Goal: Navigation & Orientation: Find specific page/section

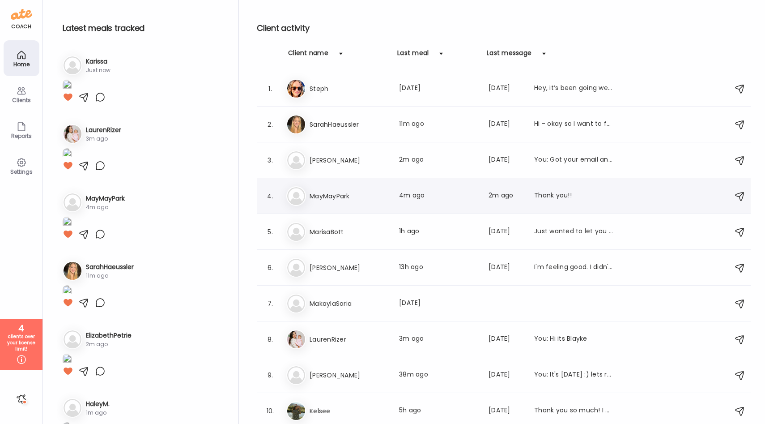
click at [370, 179] on div "4. Ma MayMayPark Last meal: 4m ago Last message: 2m ago Thank you!!" at bounding box center [504, 196] width 494 height 36
click at [365, 200] on h3 "MayMayPark" at bounding box center [349, 196] width 79 height 11
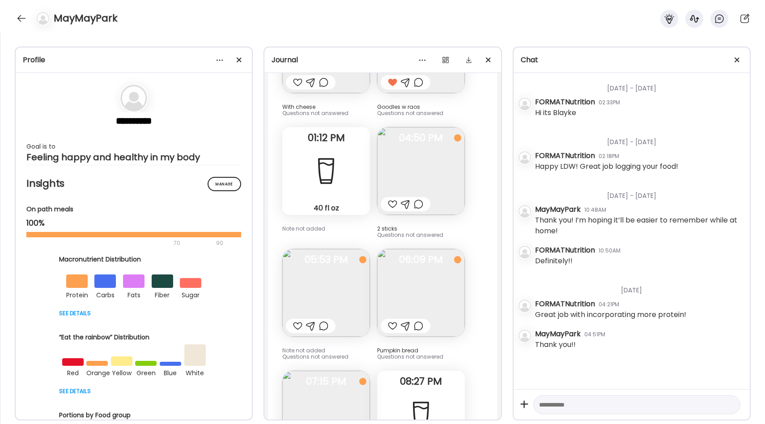
scroll to position [8231, 0]
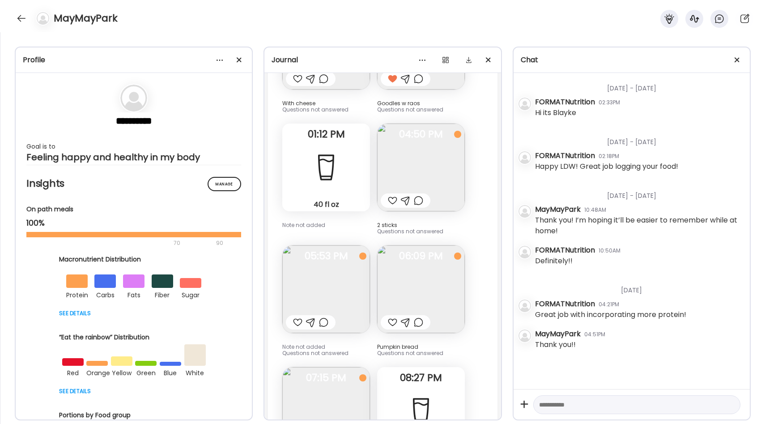
click at [420, 254] on img at bounding box center [421, 289] width 88 height 88
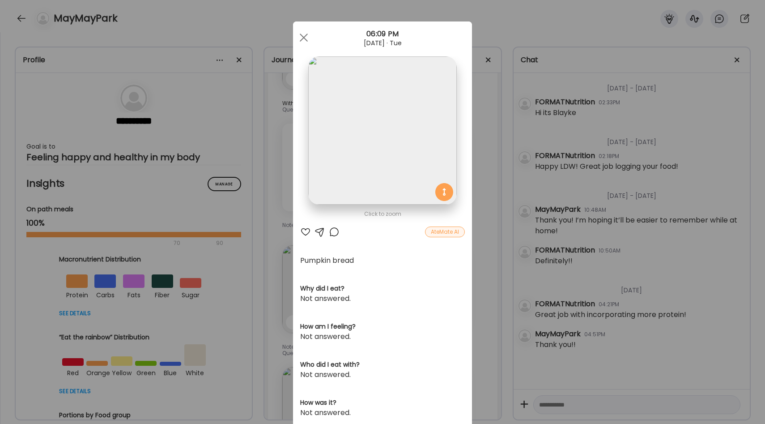
click at [481, 220] on div "Ate Coach Dashboard Wahoo! It’s official Take a moment to set up your Coach Pro…" at bounding box center [382, 212] width 765 height 424
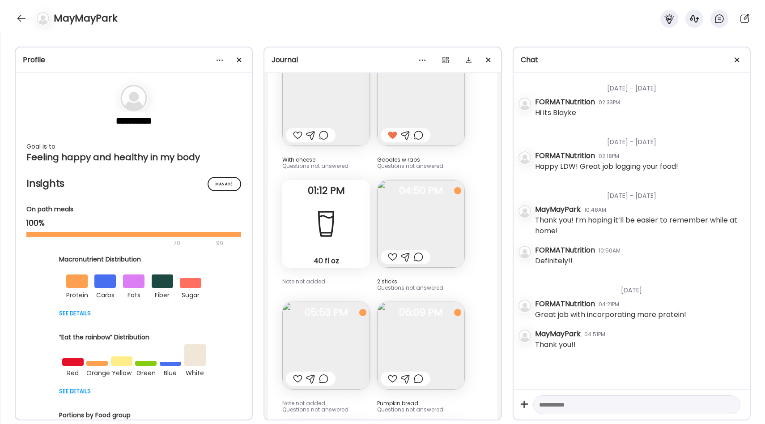
scroll to position [8176, 0]
click at [401, 328] on img at bounding box center [421, 344] width 88 height 88
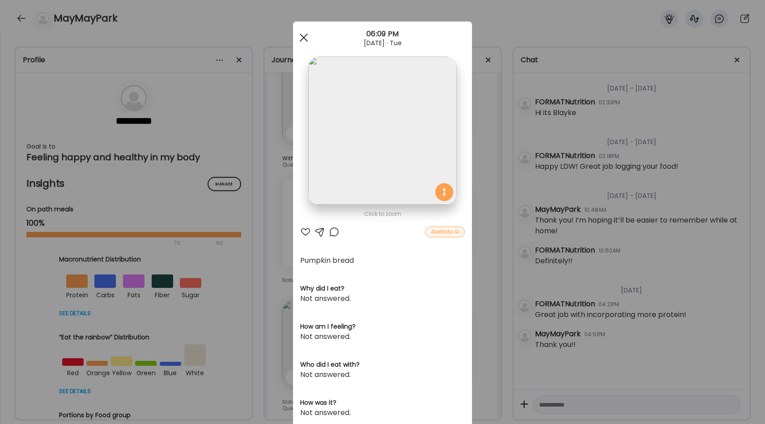
click at [305, 38] on div at bounding box center [304, 38] width 18 height 18
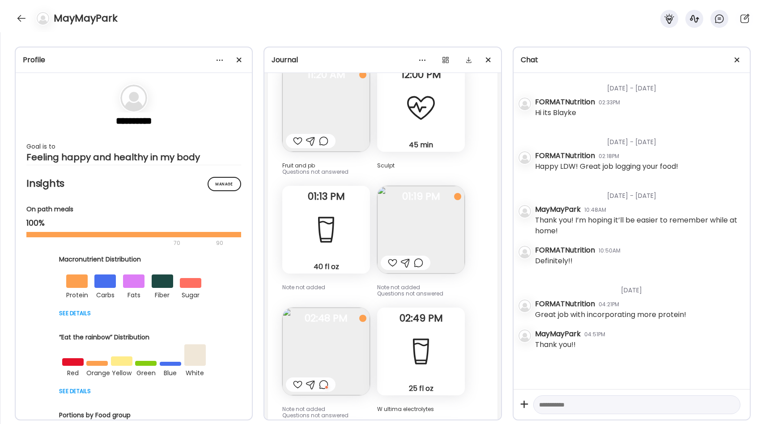
scroll to position [6439, 0]
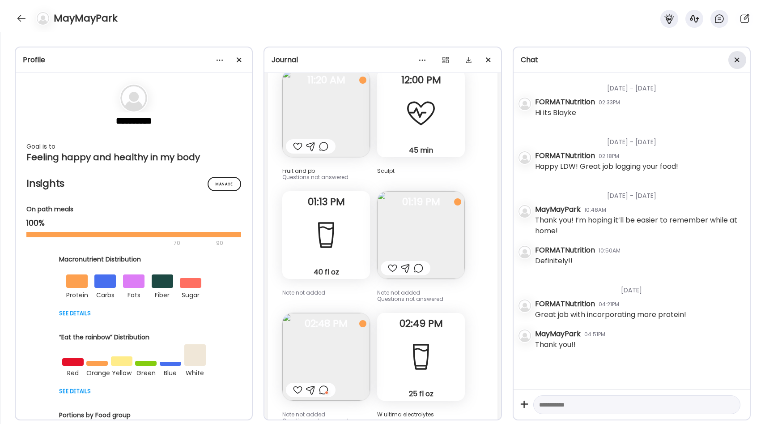
click at [741, 54] on div at bounding box center [737, 60] width 18 height 18
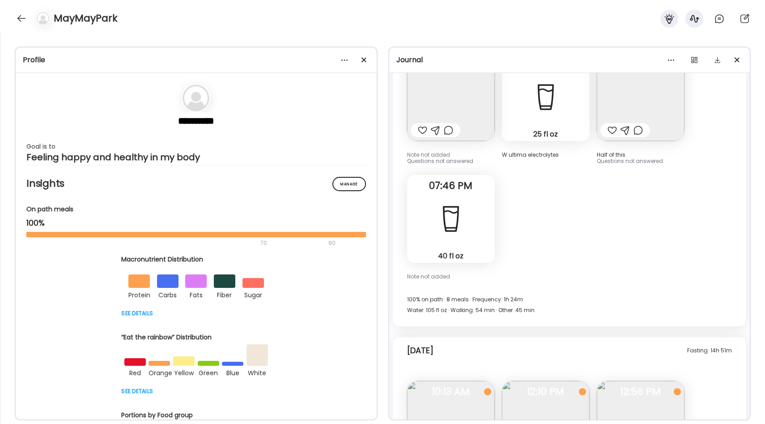
scroll to position [5515, 0]
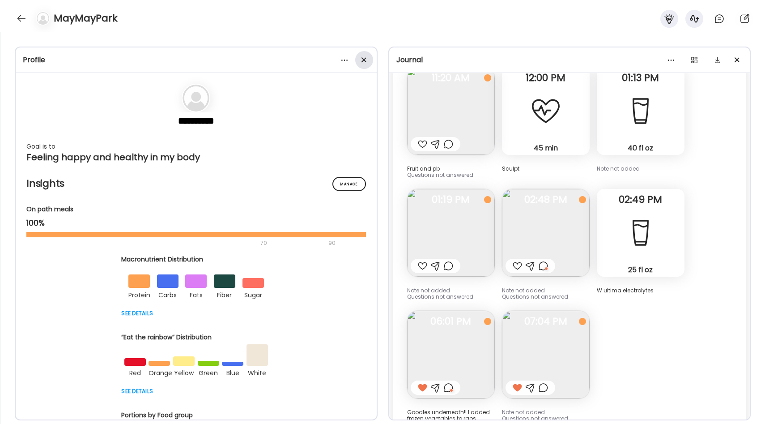
click at [362, 58] on span at bounding box center [363, 59] width 5 height 5
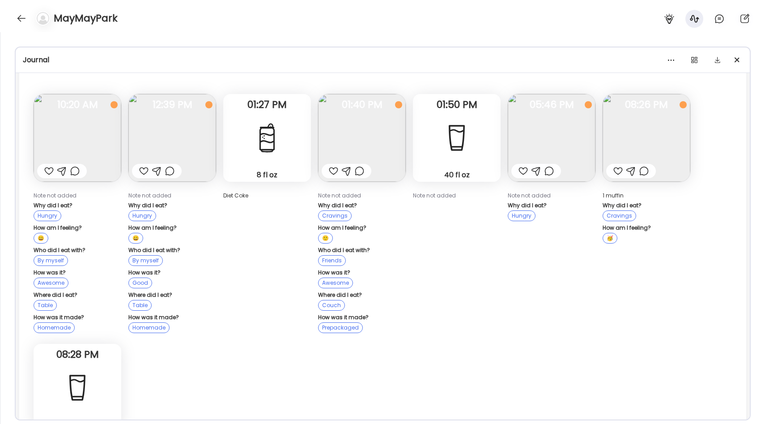
scroll to position [2600, 0]
click at [626, 163] on div at bounding box center [631, 170] width 50 height 14
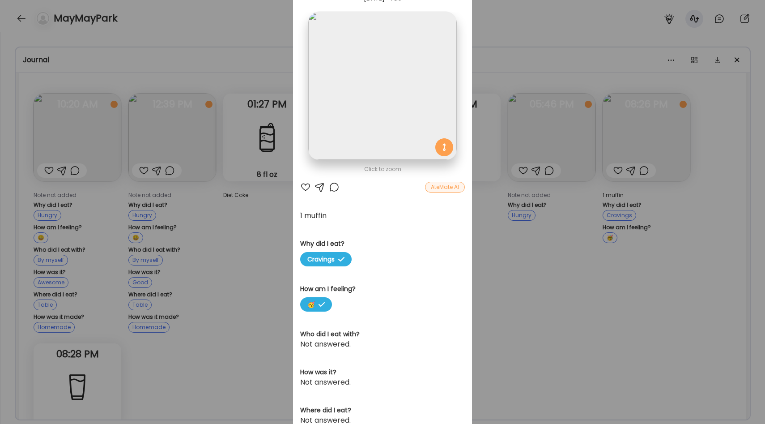
scroll to position [0, 0]
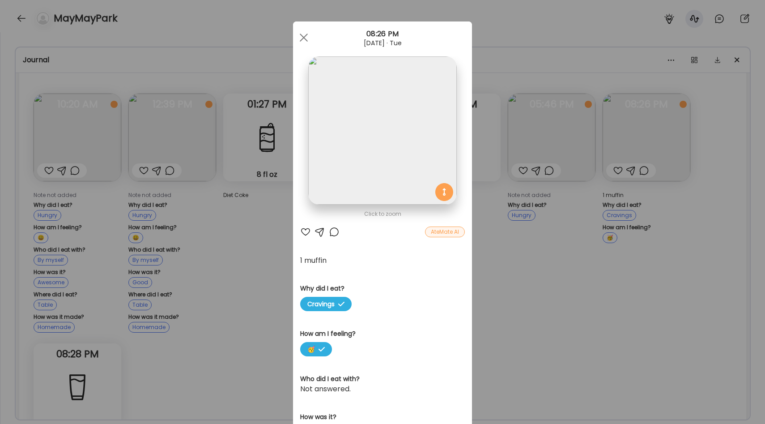
click at [527, 271] on div "Ate Coach Dashboard Wahoo! It’s official Take a moment to set up your Coach Pro…" at bounding box center [382, 212] width 765 height 424
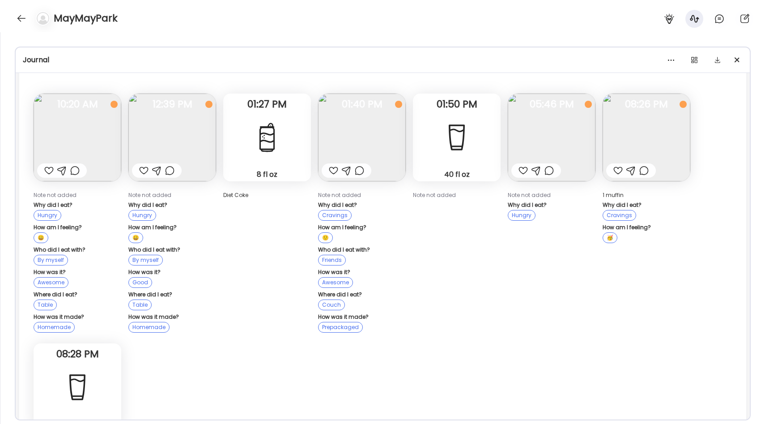
click at [107, 128] on img at bounding box center [78, 138] width 88 height 88
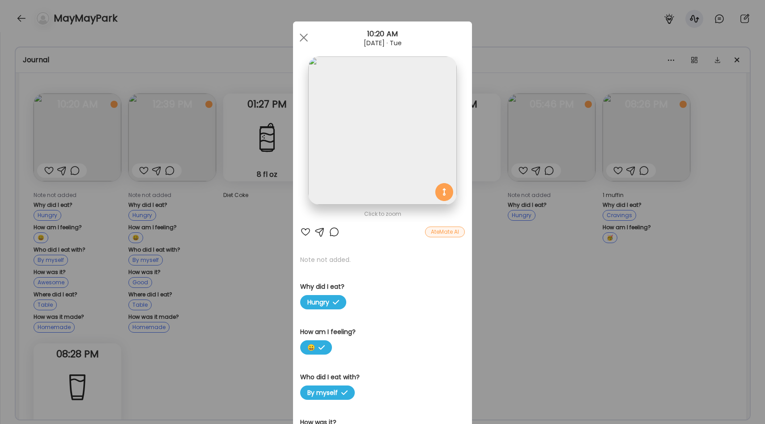
click at [255, 204] on div "Ate Coach Dashboard Wahoo! It’s official Take a moment to set up your Coach Pro…" at bounding box center [382, 212] width 765 height 424
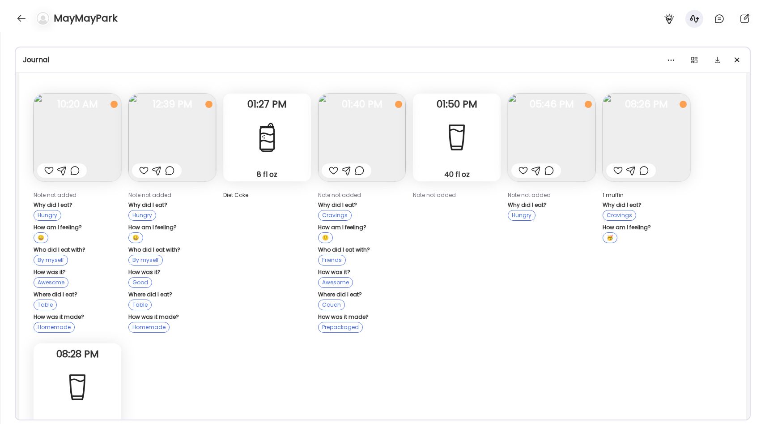
click at [191, 123] on img at bounding box center [172, 138] width 88 height 88
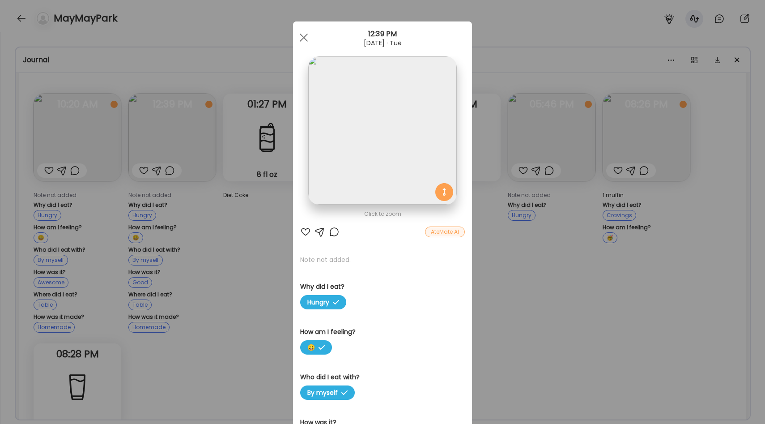
click at [265, 222] on div "Ate Coach Dashboard Wahoo! It’s official Take a moment to set up your Coach Pro…" at bounding box center [382, 212] width 765 height 424
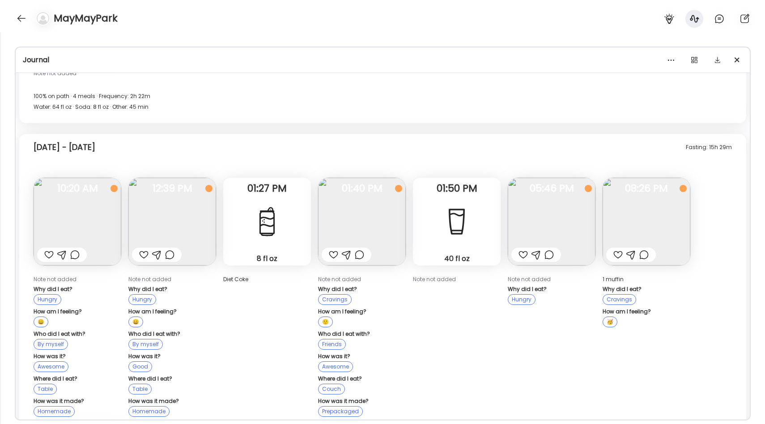
scroll to position [2534, 0]
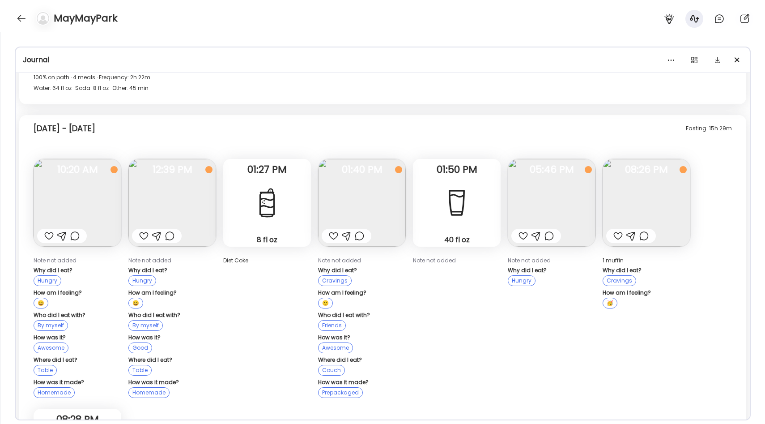
click at [157, 216] on img at bounding box center [172, 203] width 88 height 88
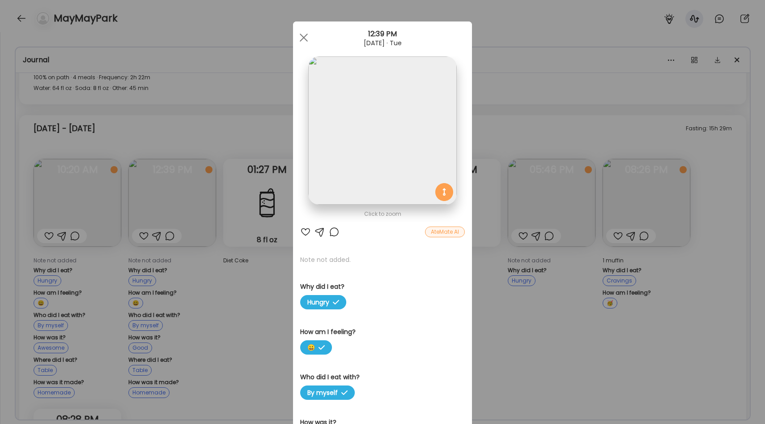
click at [263, 290] on div "Ate Coach Dashboard Wahoo! It’s official Take a moment to set up your Coach Pro…" at bounding box center [382, 212] width 765 height 424
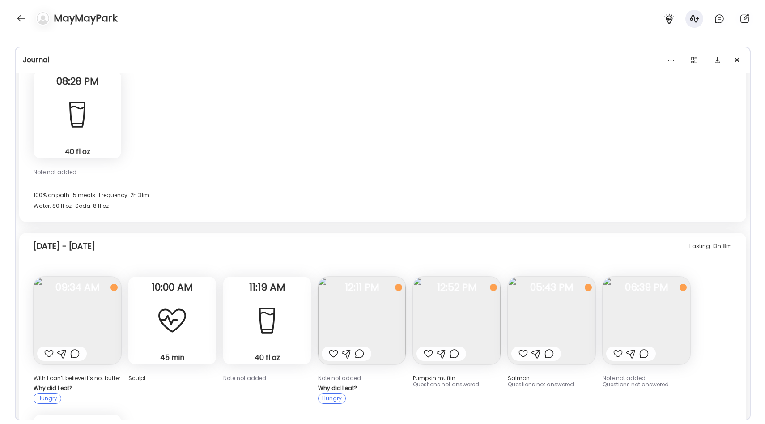
scroll to position [2873, 0]
click at [366, 293] on img at bounding box center [362, 320] width 88 height 88
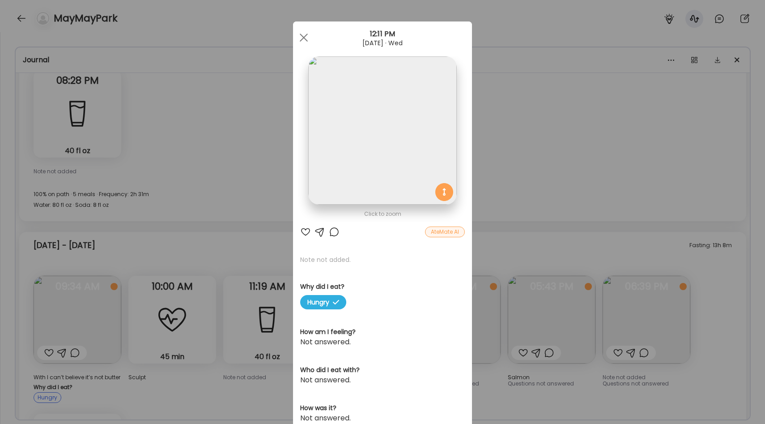
click at [248, 211] on div "Ate Coach Dashboard Wahoo! It’s official Take a moment to set up your Coach Pro…" at bounding box center [382, 212] width 765 height 424
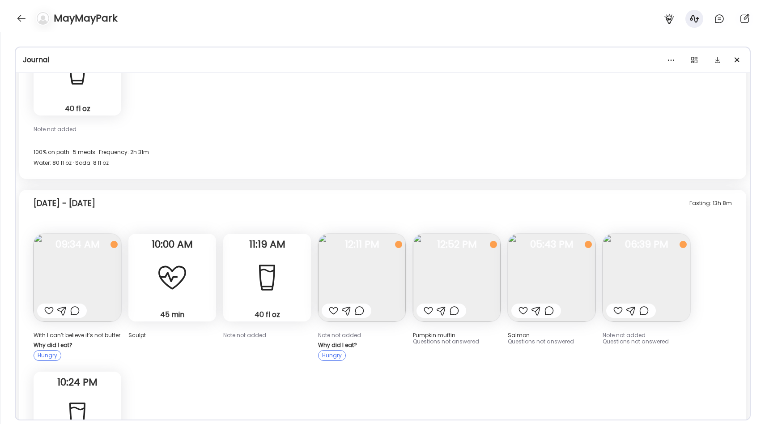
scroll to position [2916, 0]
click at [537, 267] on img at bounding box center [552, 277] width 88 height 88
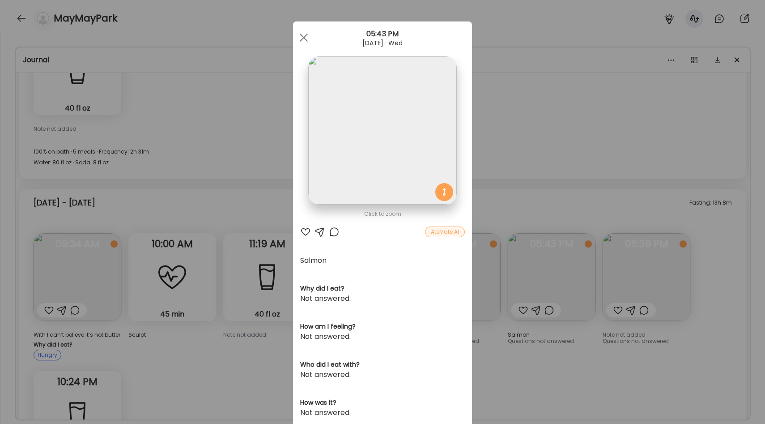
click at [292, 192] on div "Ate Coach Dashboard Wahoo! It’s official Take a moment to set up your Coach Pro…" at bounding box center [382, 212] width 765 height 424
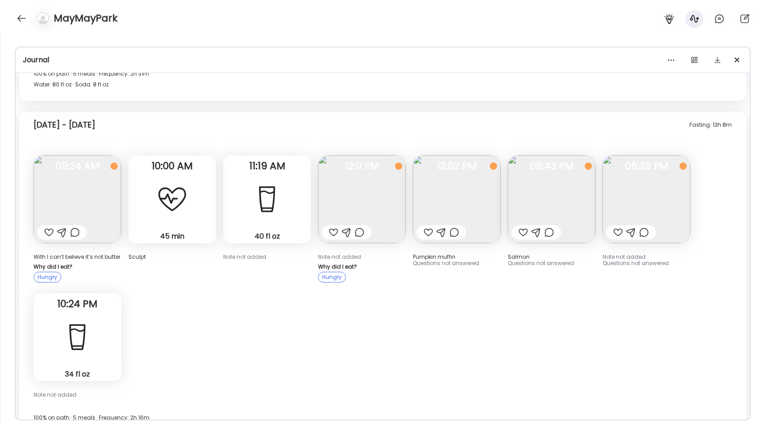
scroll to position [3011, 0]
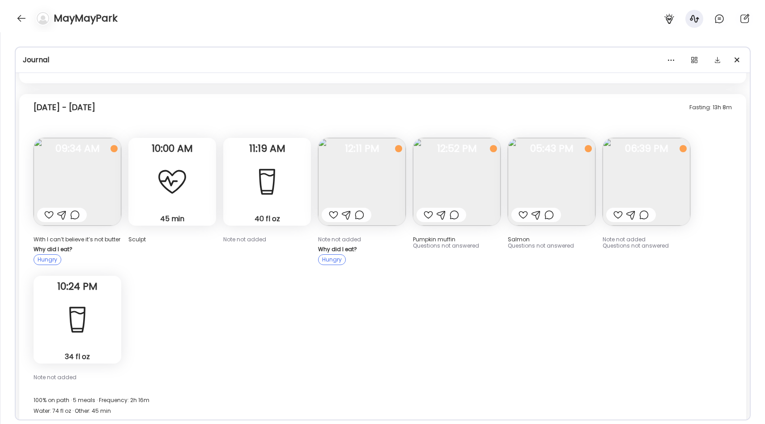
click at [644, 178] on img at bounding box center [647, 182] width 88 height 88
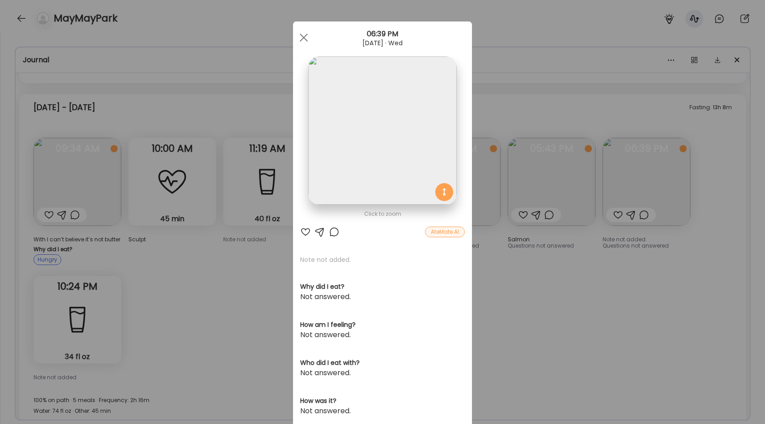
click at [537, 274] on div "Ate Coach Dashboard Wahoo! It’s official Take a moment to set up your Coach Pro…" at bounding box center [382, 212] width 765 height 424
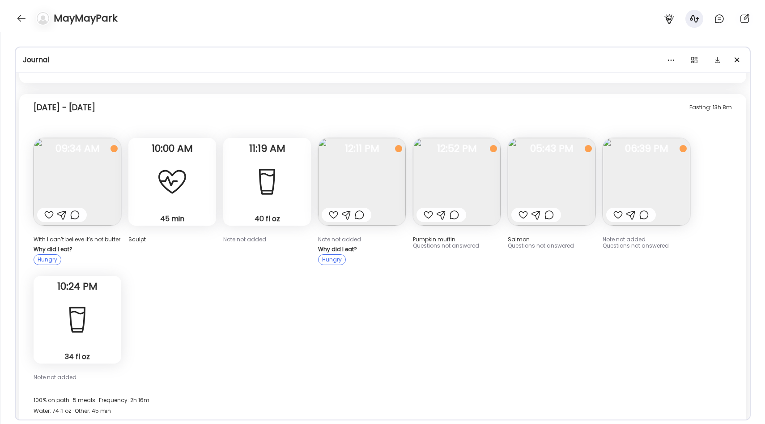
click at [639, 175] on img at bounding box center [647, 182] width 88 height 88
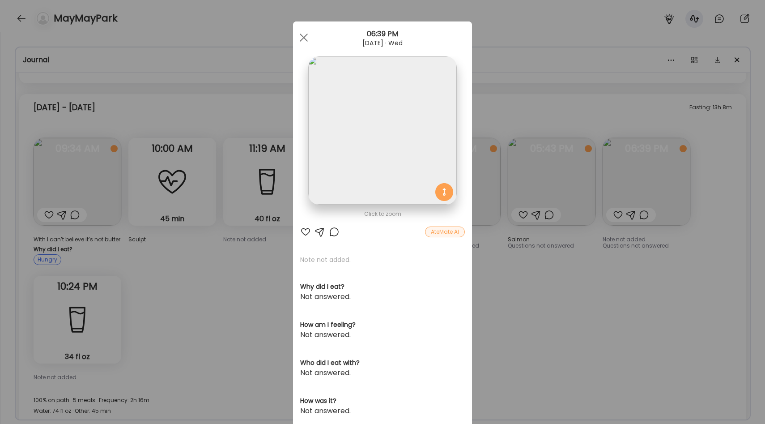
click at [516, 247] on div "Ate Coach Dashboard Wahoo! It’s official Take a moment to set up your Coach Pro…" at bounding box center [382, 212] width 765 height 424
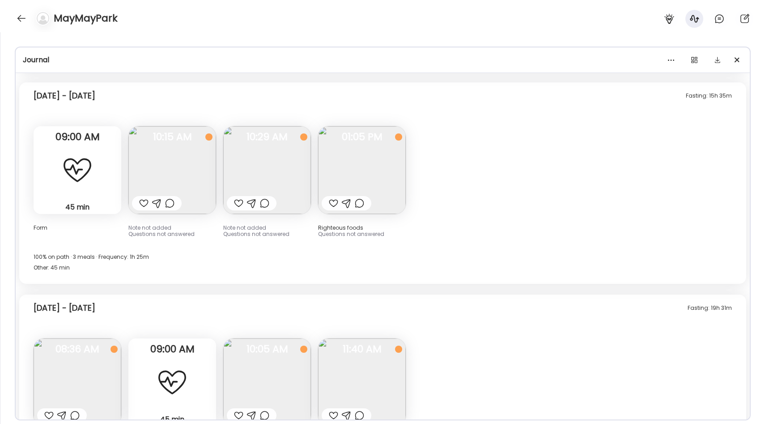
scroll to position [3357, 0]
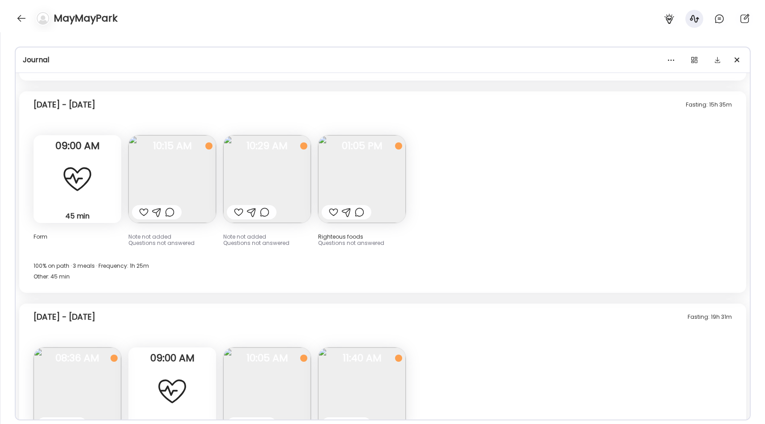
click at [274, 165] on img at bounding box center [267, 179] width 88 height 88
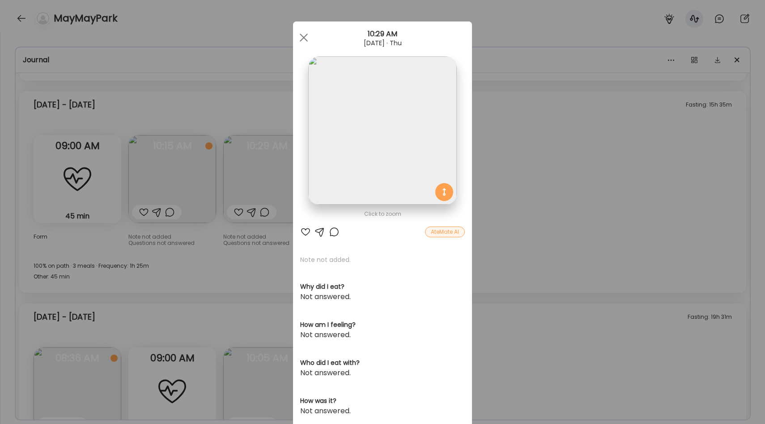
click at [234, 106] on div "Ate Coach Dashboard Wahoo! It’s official Take a moment to set up your Coach Pro…" at bounding box center [382, 212] width 765 height 424
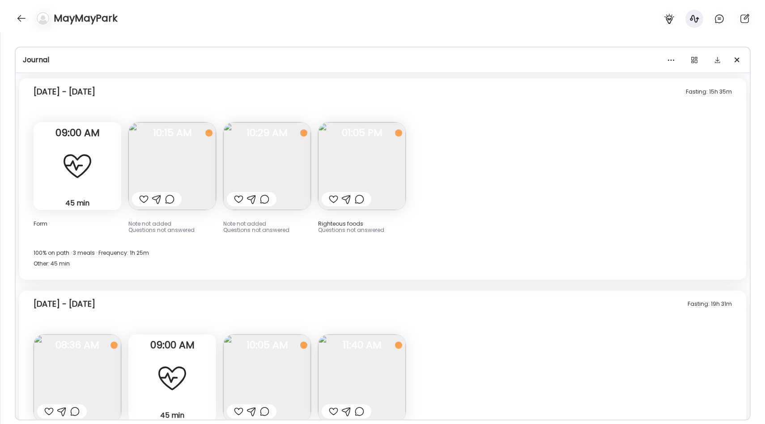
scroll to position [3374, 0]
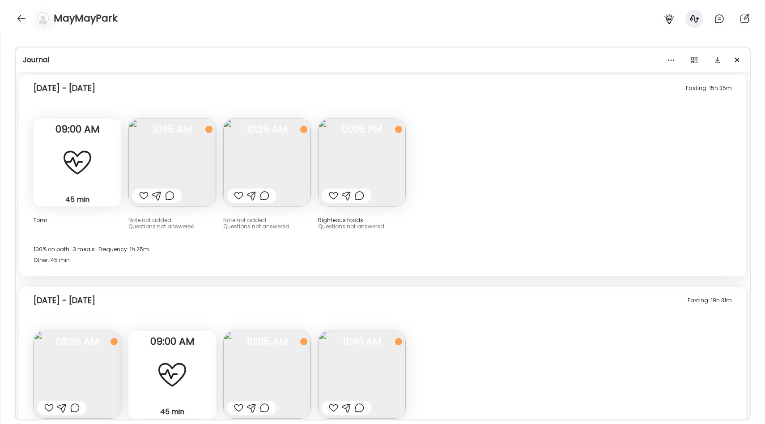
click at [192, 136] on img at bounding box center [172, 163] width 88 height 88
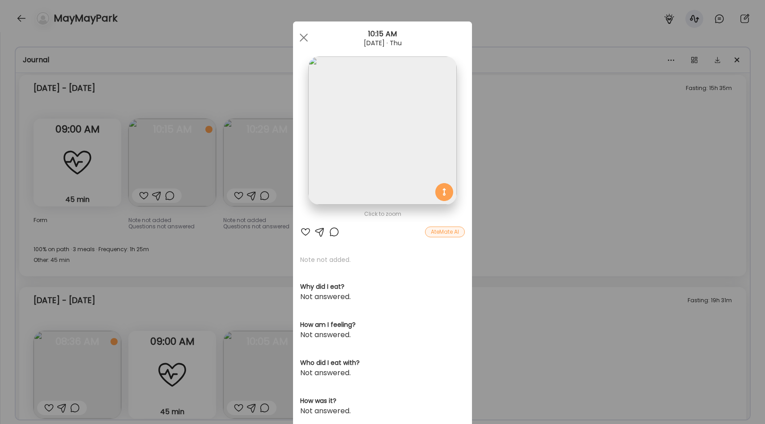
click at [251, 60] on div "Ate Coach Dashboard Wahoo! It’s official Take a moment to set up your Coach Pro…" at bounding box center [382, 212] width 765 height 424
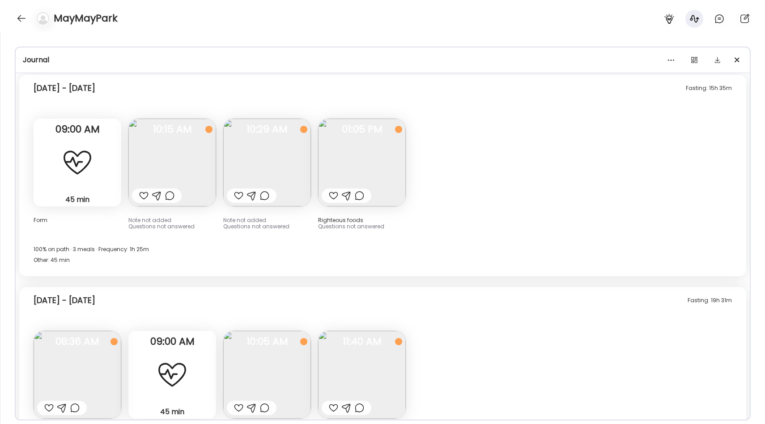
click at [248, 128] on img at bounding box center [267, 163] width 88 height 88
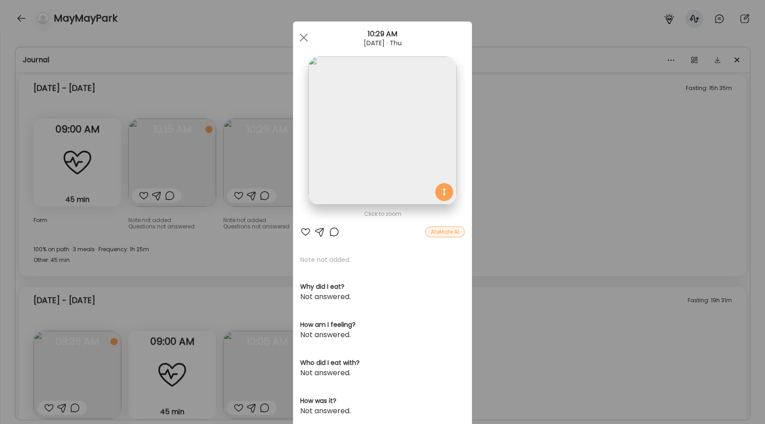
click at [255, 71] on div "Ate Coach Dashboard Wahoo! It’s official Take a moment to set up your Coach Pro…" at bounding box center [382, 212] width 765 height 424
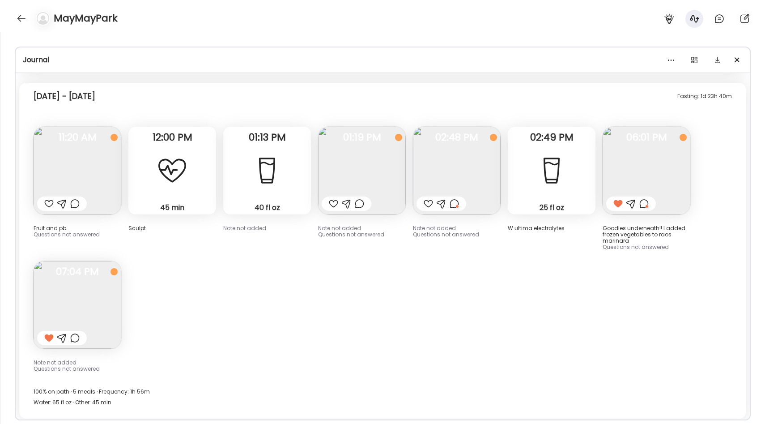
scroll to position [3811, 0]
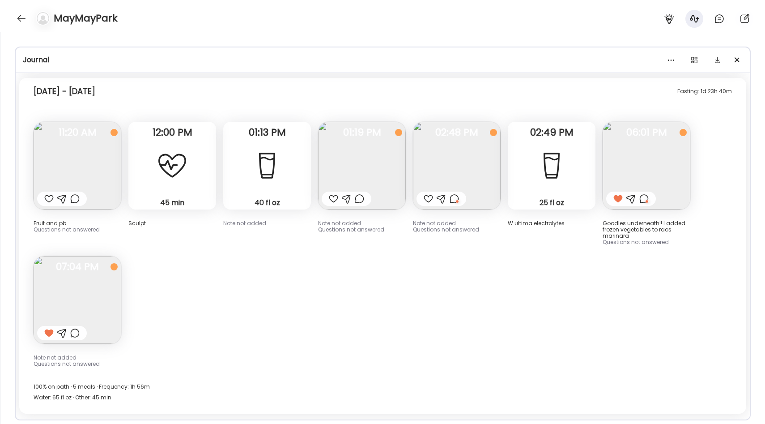
click at [106, 168] on img at bounding box center [78, 166] width 88 height 88
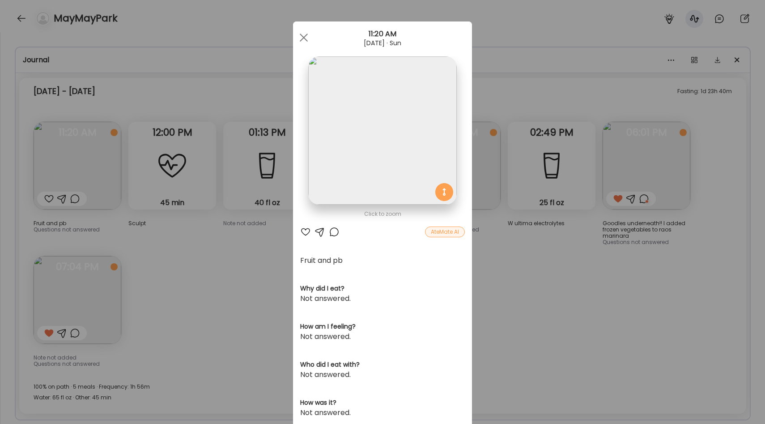
click at [249, 255] on div "Ate Coach Dashboard Wahoo! It’s official Take a moment to set up your Coach Pro…" at bounding box center [382, 212] width 765 height 424
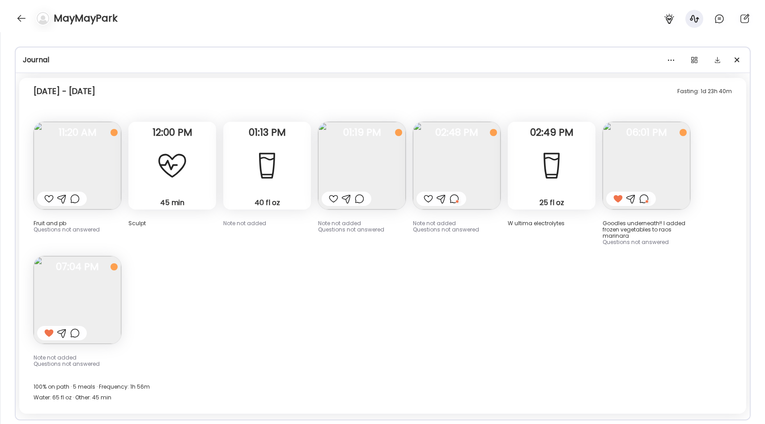
click at [98, 158] on img at bounding box center [78, 166] width 88 height 88
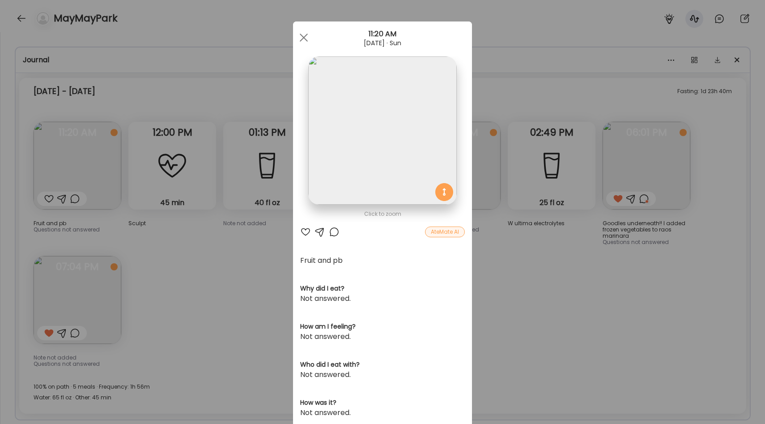
click at [239, 234] on div "Ate Coach Dashboard Wahoo! It’s official Take a moment to set up your Coach Pro…" at bounding box center [382, 212] width 765 height 424
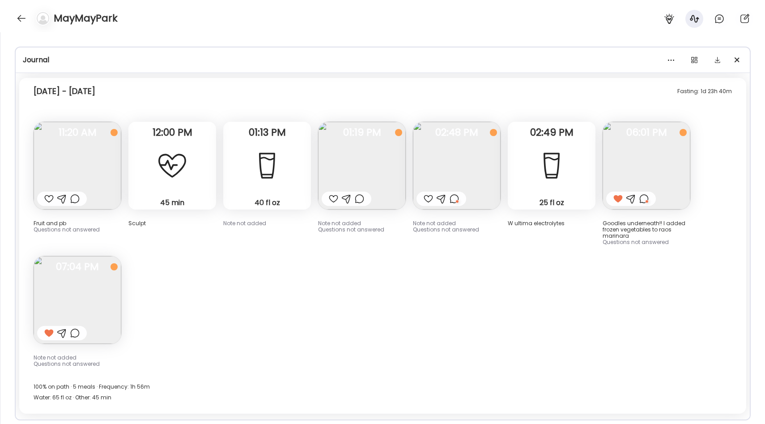
click at [94, 151] on img at bounding box center [78, 166] width 88 height 88
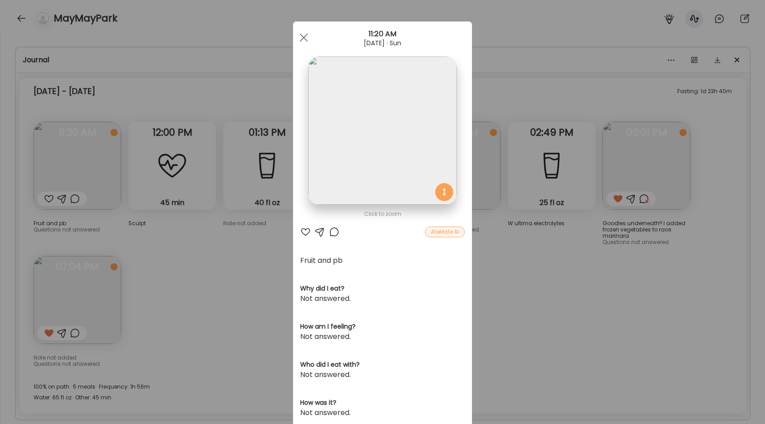
click at [231, 240] on div "Ate Coach Dashboard Wahoo! It’s official Take a moment to set up your Coach Pro…" at bounding box center [382, 212] width 765 height 424
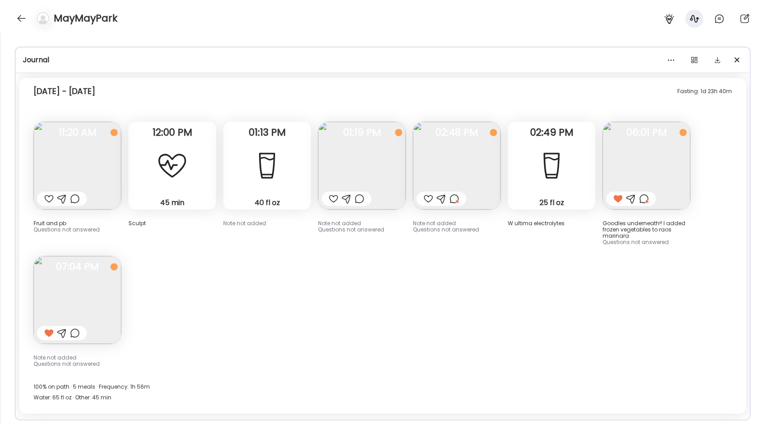
click at [354, 139] on img at bounding box center [362, 166] width 88 height 88
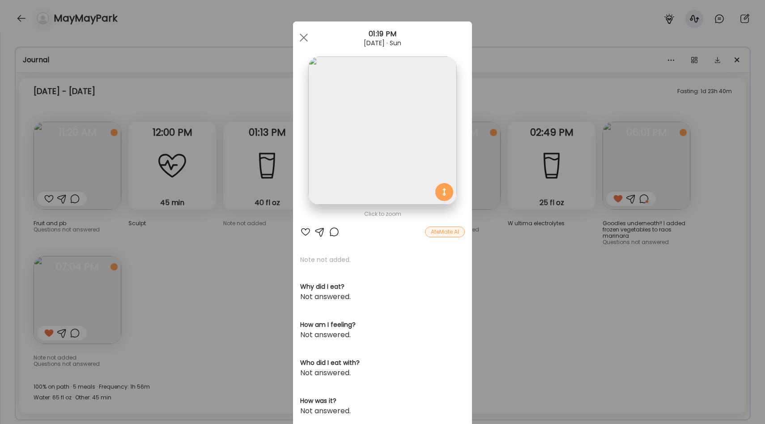
click at [268, 209] on div "Ate Coach Dashboard Wahoo! It’s official Take a moment to set up your Coach Pro…" at bounding box center [382, 212] width 765 height 424
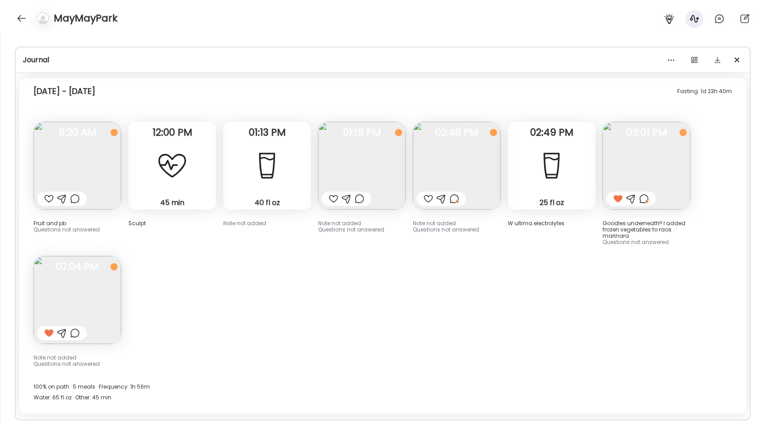
click at [461, 166] on img at bounding box center [457, 166] width 88 height 88
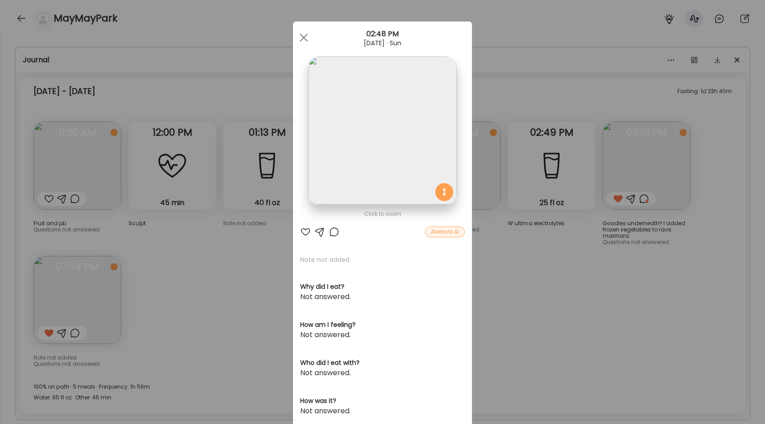
click at [339, 236] on div at bounding box center [334, 231] width 11 height 11
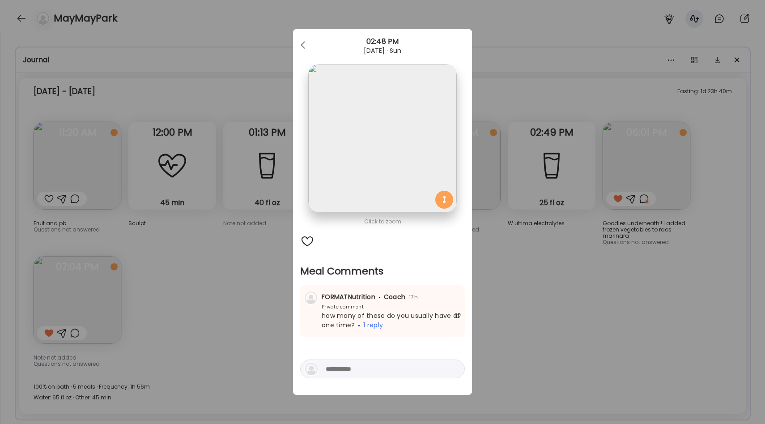
click at [558, 294] on div "Ate Coach Dashboard Wahoo! It’s official Take a moment to set up your Coach Pro…" at bounding box center [382, 212] width 765 height 424
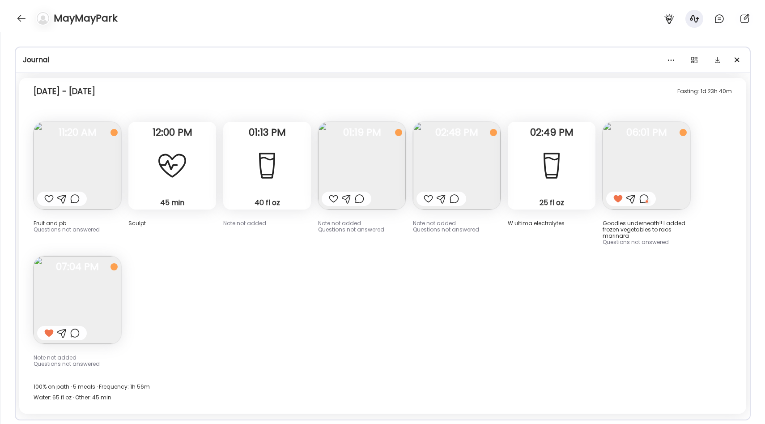
click at [483, 134] on img at bounding box center [457, 166] width 88 height 88
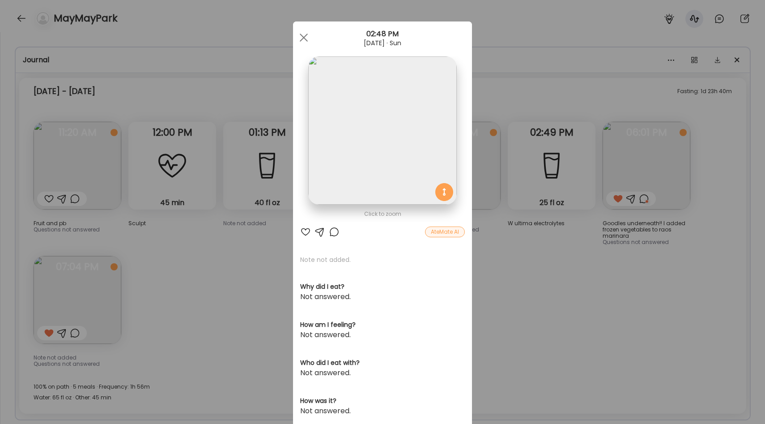
click at [500, 265] on div "Ate Coach Dashboard Wahoo! It’s official Take a moment to set up your Coach Pro…" at bounding box center [382, 212] width 765 height 424
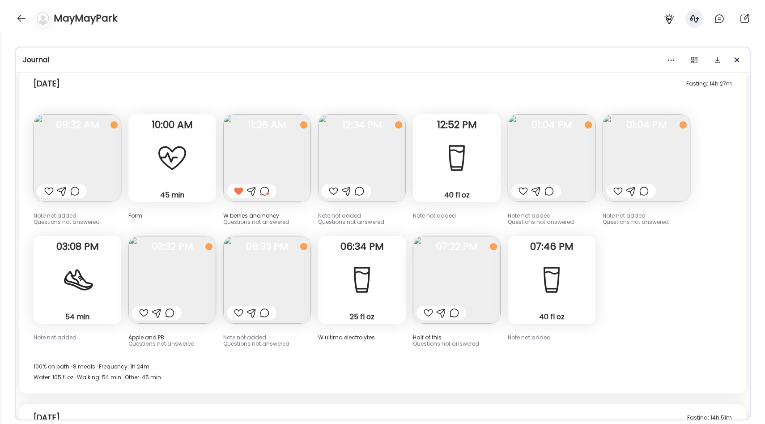
scroll to position [4245, 0]
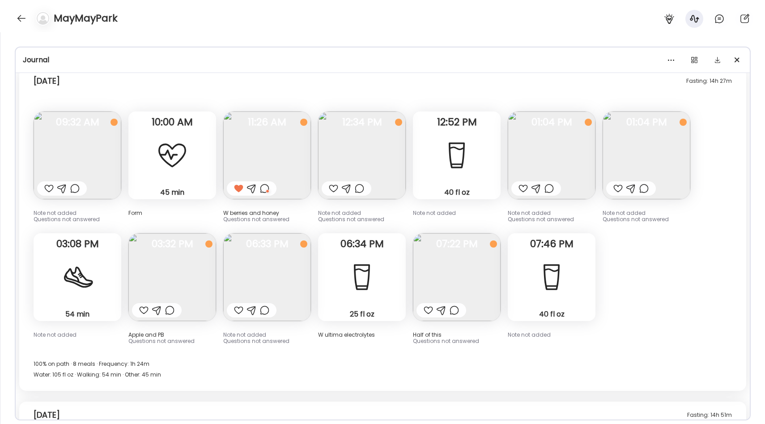
click at [266, 131] on img at bounding box center [267, 155] width 88 height 88
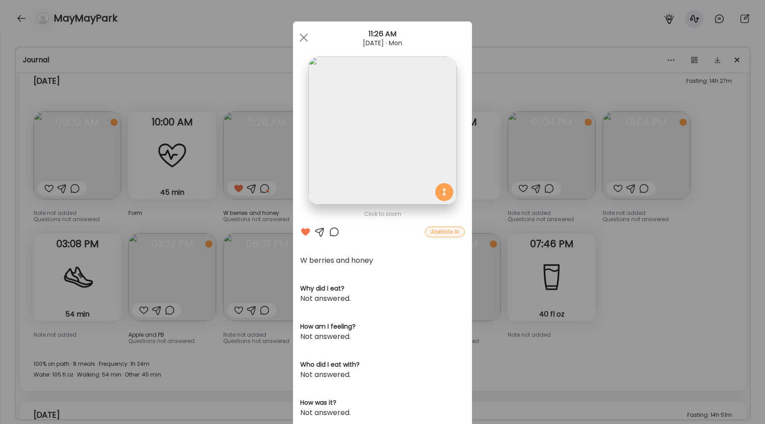
click at [262, 145] on div "Ate Coach Dashboard Wahoo! It’s official Take a moment to set up your Coach Pro…" at bounding box center [382, 212] width 765 height 424
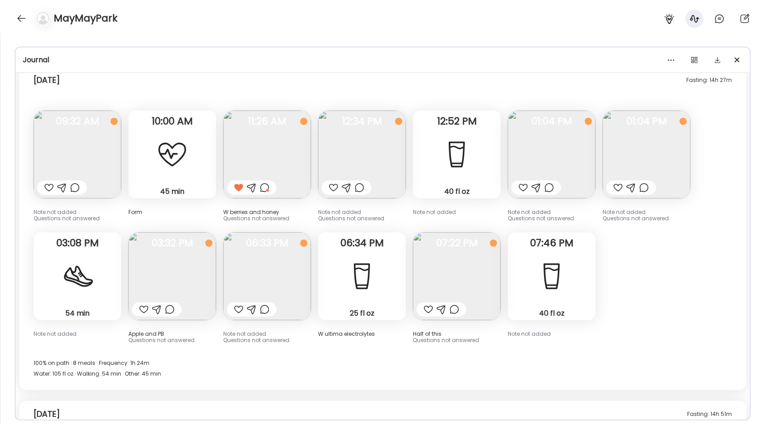
scroll to position [4249, 0]
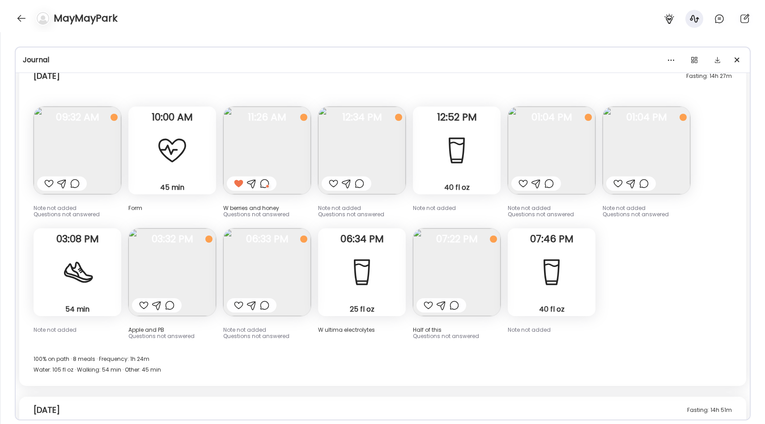
click at [162, 251] on img at bounding box center [172, 272] width 88 height 88
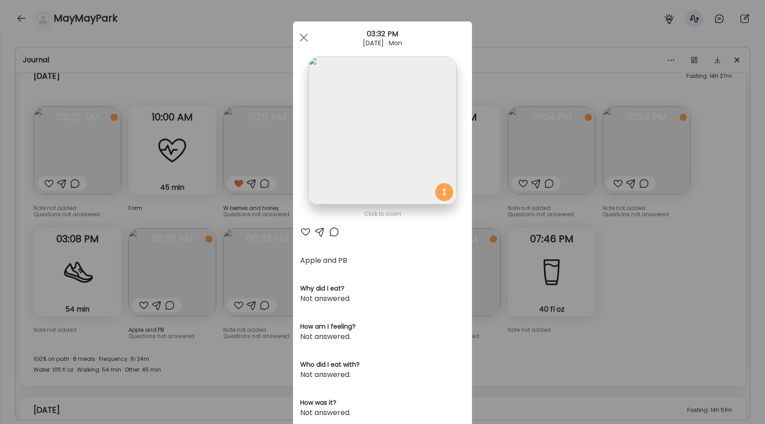
click at [222, 234] on div "Ate Coach Dashboard Wahoo! It’s official Take a moment to set up your Coach Pro…" at bounding box center [382, 212] width 765 height 424
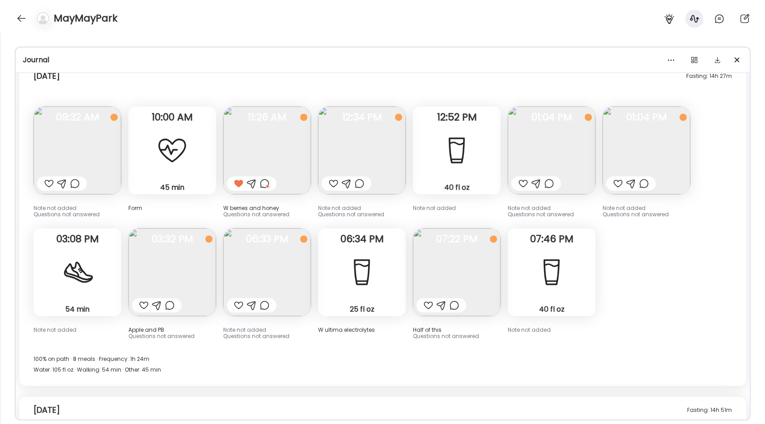
click at [270, 270] on img at bounding box center [267, 272] width 88 height 88
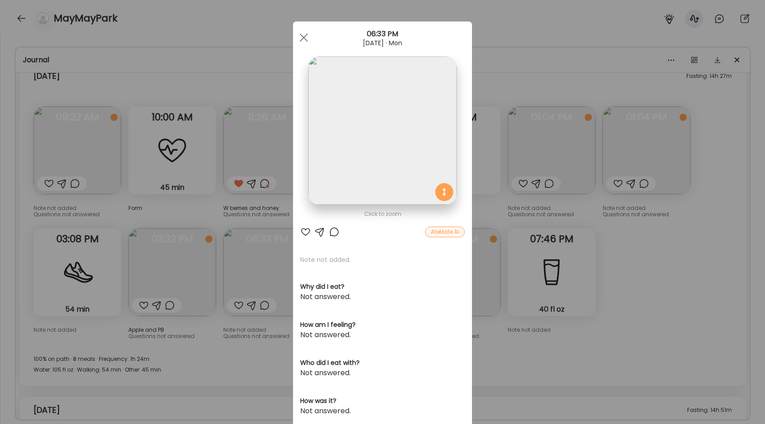
click at [252, 235] on div "Ate Coach Dashboard Wahoo! It’s official Take a moment to set up your Coach Pro…" at bounding box center [382, 212] width 765 height 424
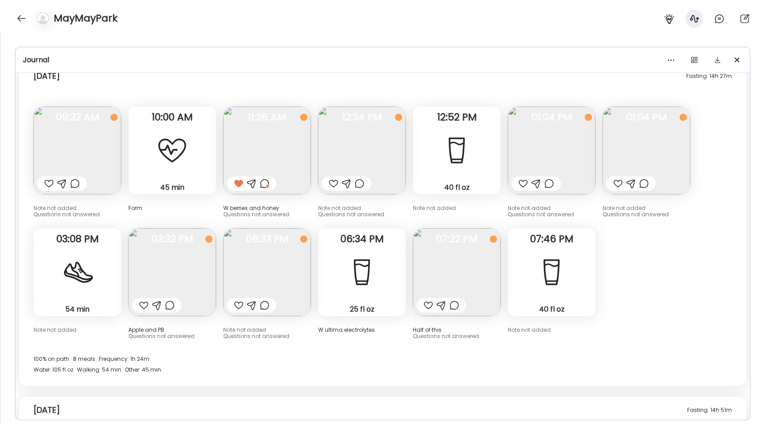
click at [441, 239] on img at bounding box center [457, 272] width 88 height 88
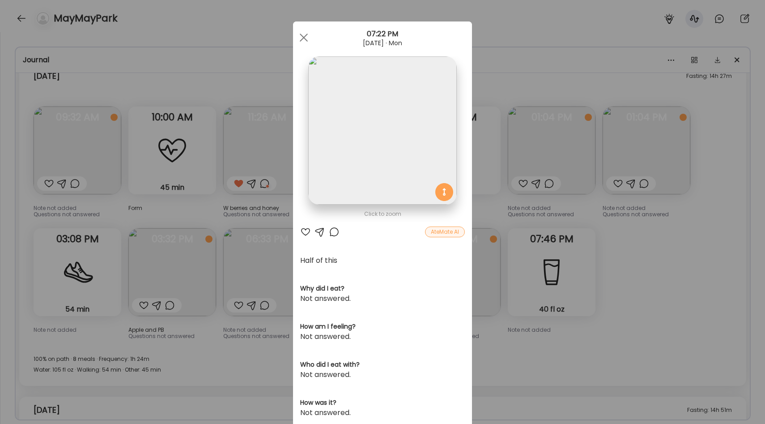
click at [616, 310] on div "Ate Coach Dashboard Wahoo! It’s official Take a moment to set up your Coach Pro…" at bounding box center [382, 212] width 765 height 424
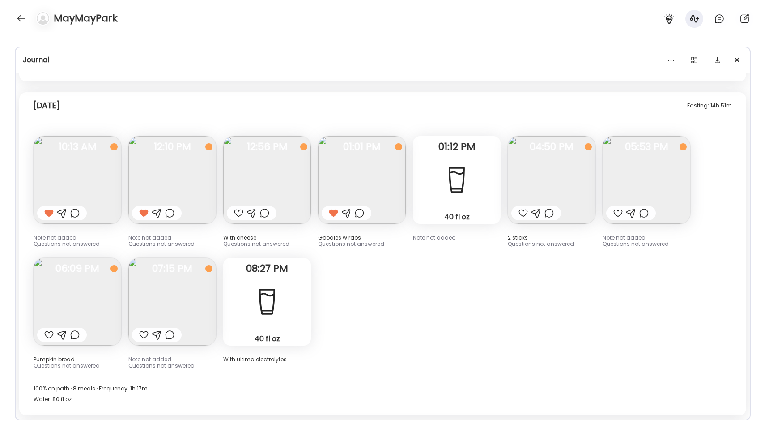
scroll to position [4555, 0]
click at [368, 161] on img at bounding box center [362, 179] width 88 height 88
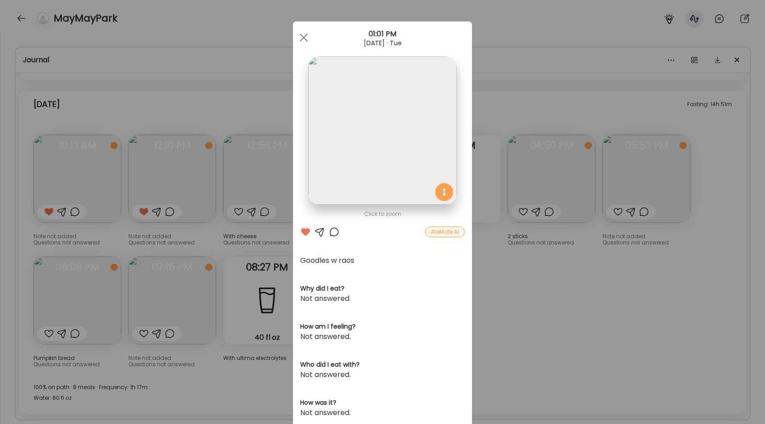
click at [534, 286] on div "Ate Coach Dashboard Wahoo! It’s official Take a moment to set up your Coach Pro…" at bounding box center [382, 212] width 765 height 424
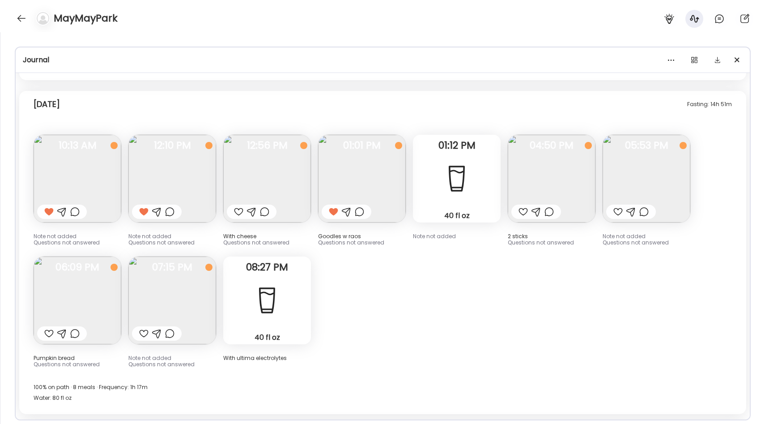
scroll to position [4562, 0]
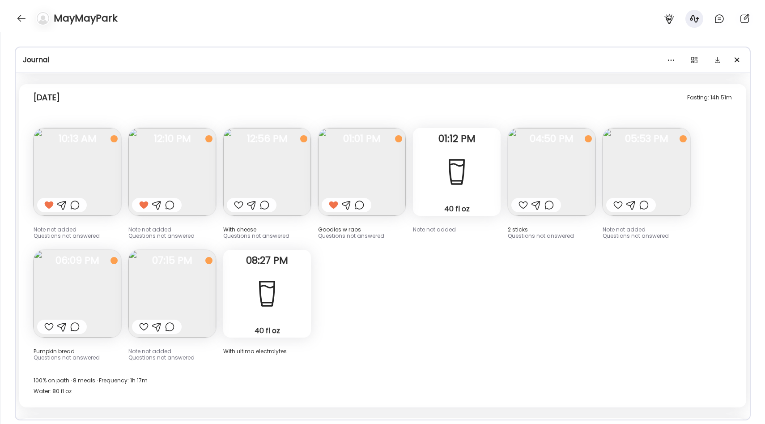
click at [373, 143] on img at bounding box center [362, 172] width 88 height 88
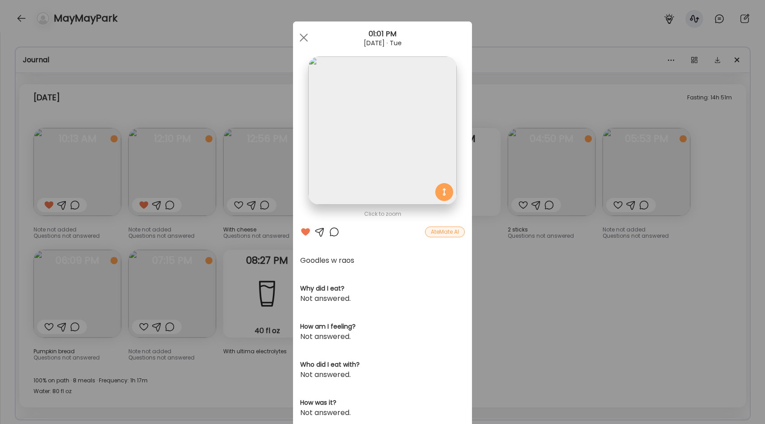
click at [547, 260] on div "Ate Coach Dashboard Wahoo! It’s official Take a moment to set up your Coach Pro…" at bounding box center [382, 212] width 765 height 424
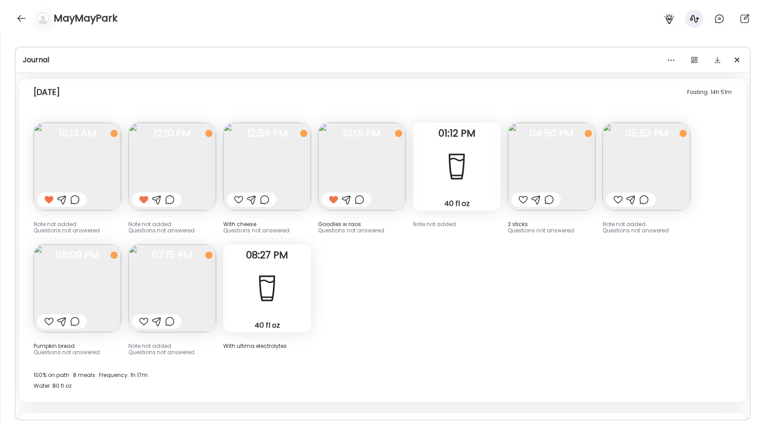
scroll to position [4569, 0]
click at [657, 134] on img at bounding box center [647, 164] width 88 height 88
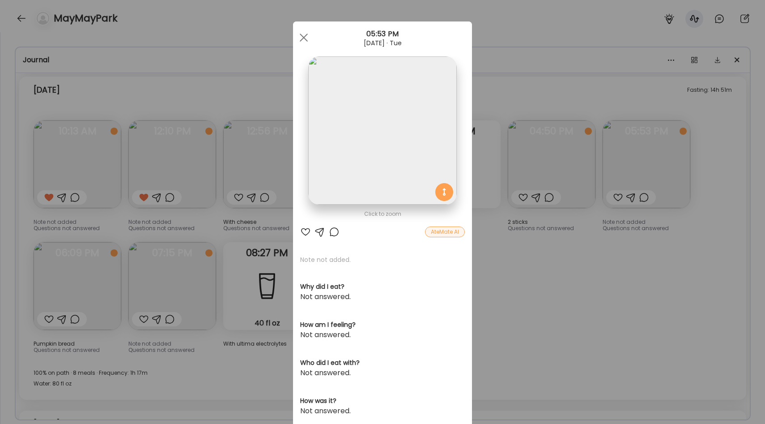
click at [588, 232] on div "Ate Coach Dashboard Wahoo! It’s official Take a moment to set up your Coach Pro…" at bounding box center [382, 212] width 765 height 424
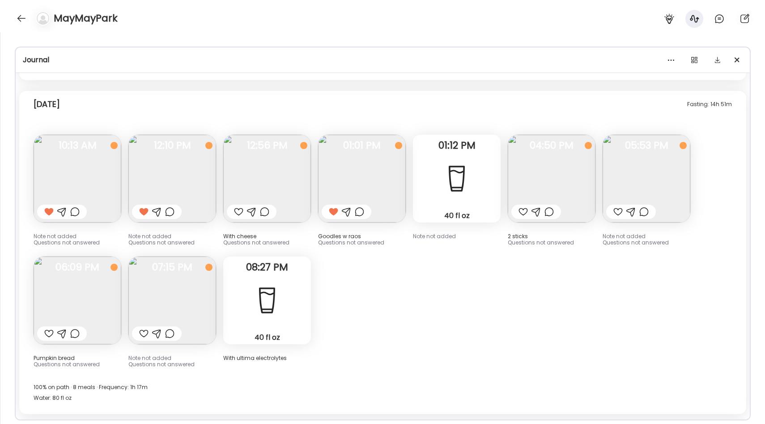
scroll to position [4517, 0]
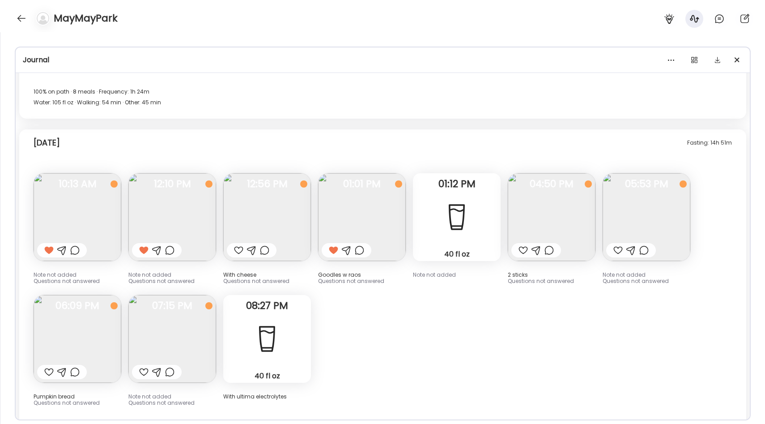
click at [189, 194] on img at bounding box center [172, 217] width 88 height 88
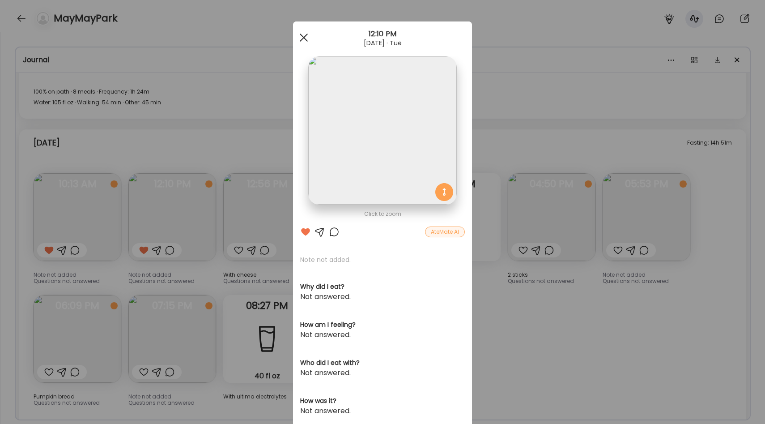
click at [302, 37] on div at bounding box center [304, 38] width 18 height 18
